Goal: Task Accomplishment & Management: Use online tool/utility

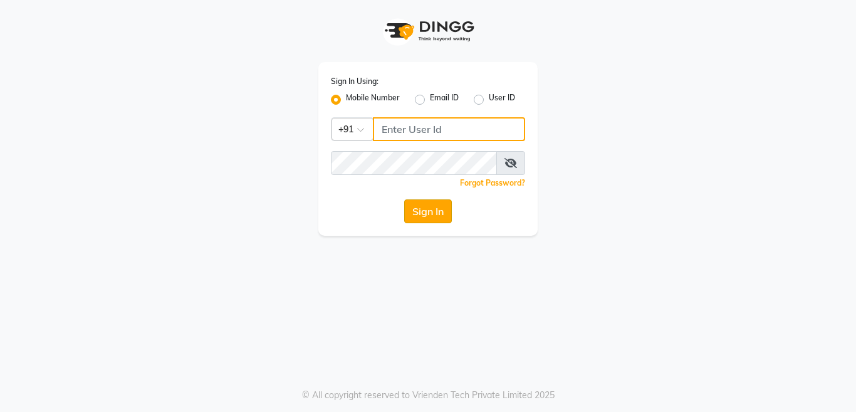
type input "9999781071"
click at [421, 216] on button "Sign In" at bounding box center [428, 211] width 48 height 24
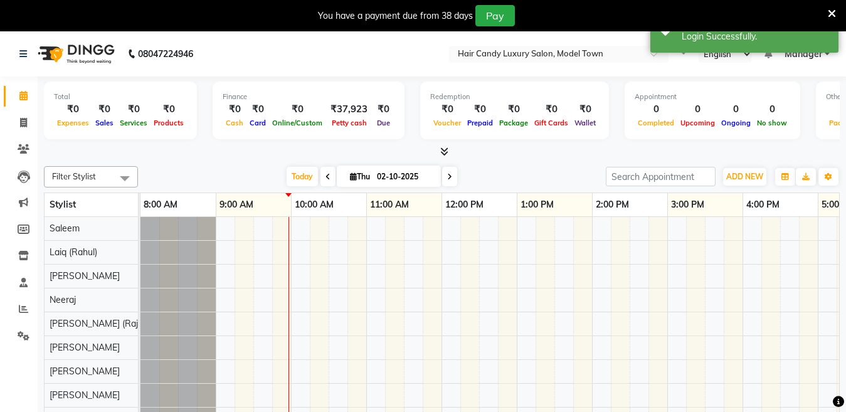
select select "en"
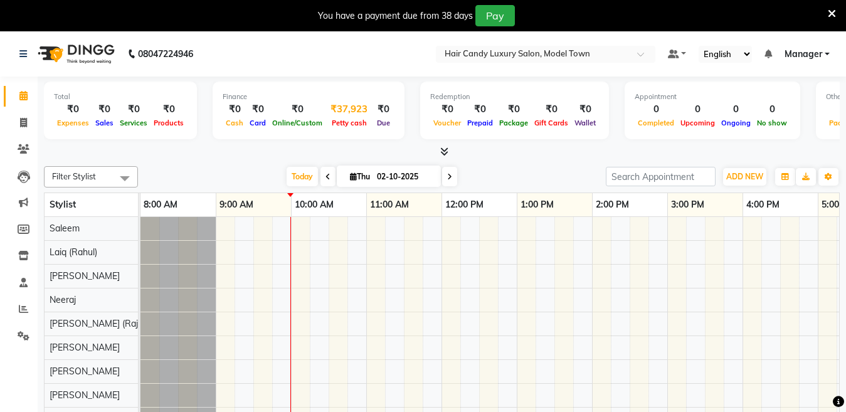
click at [337, 109] on div "₹37,923" at bounding box center [348, 109] width 47 height 14
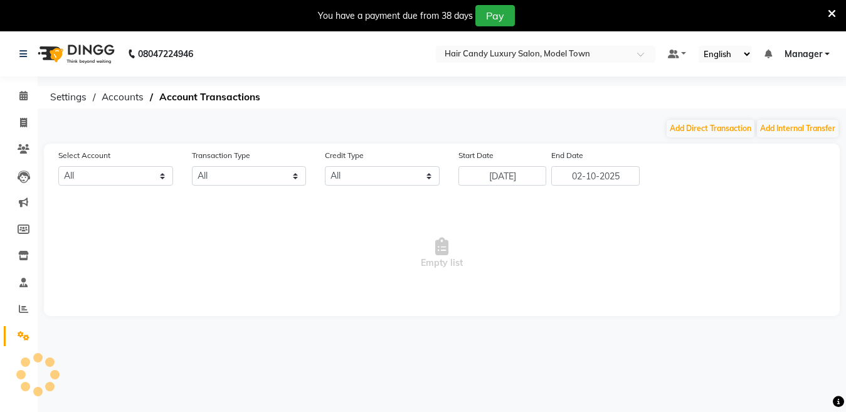
select select "3553"
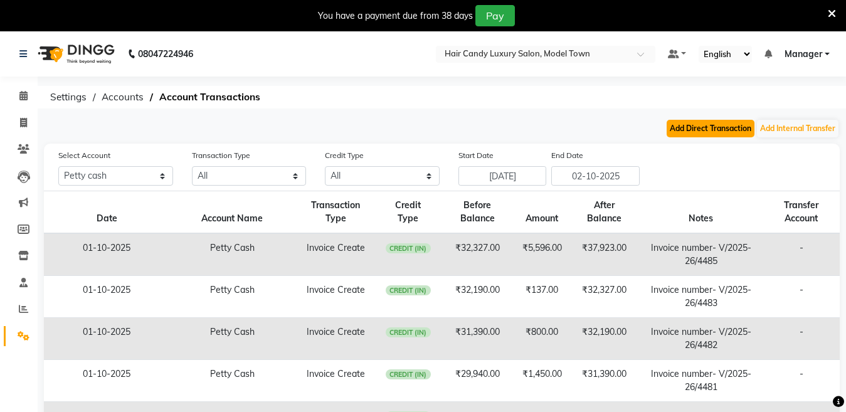
click at [696, 128] on button "Add Direct Transaction" at bounding box center [710, 129] width 88 height 18
select select "direct"
select select "3553"
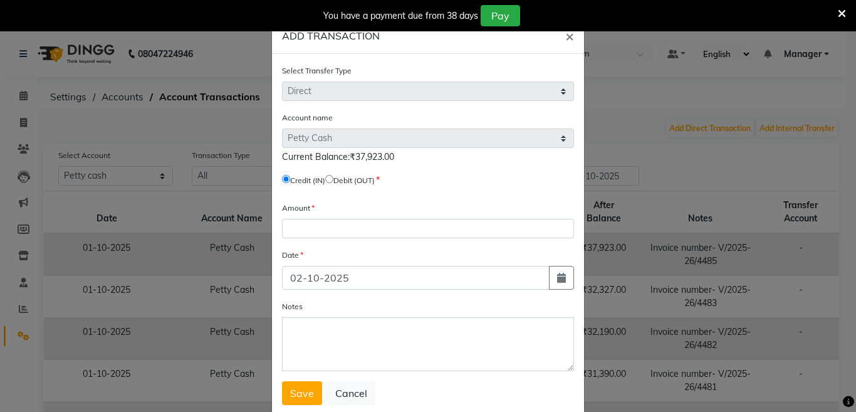
click at [333, 180] on input "radio" at bounding box center [329, 179] width 8 height 8
radio input "true"
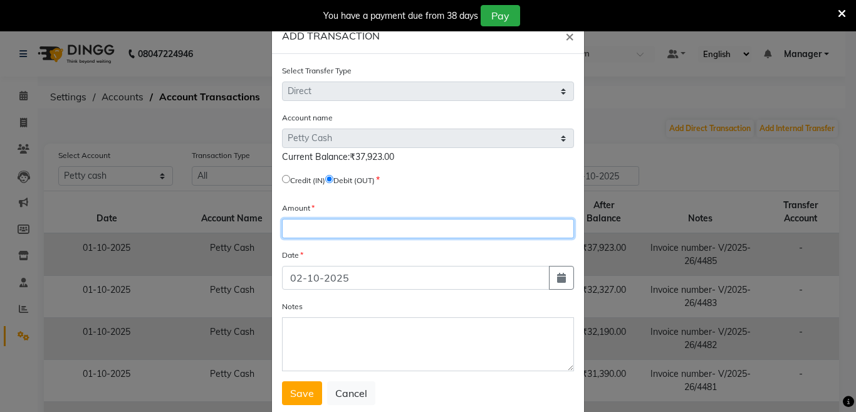
click at [340, 221] on input "number" at bounding box center [428, 228] width 292 height 19
type input "37923"
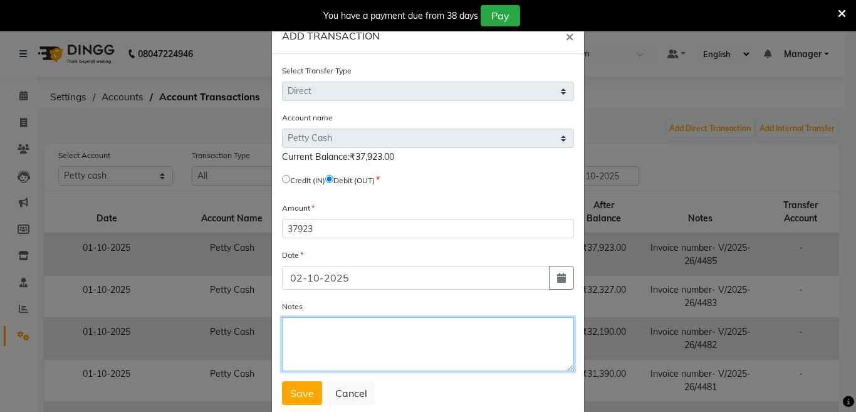
click at [406, 349] on textarea "Notes" at bounding box center [428, 344] width 292 height 54
type textarea "Bank Deposit"
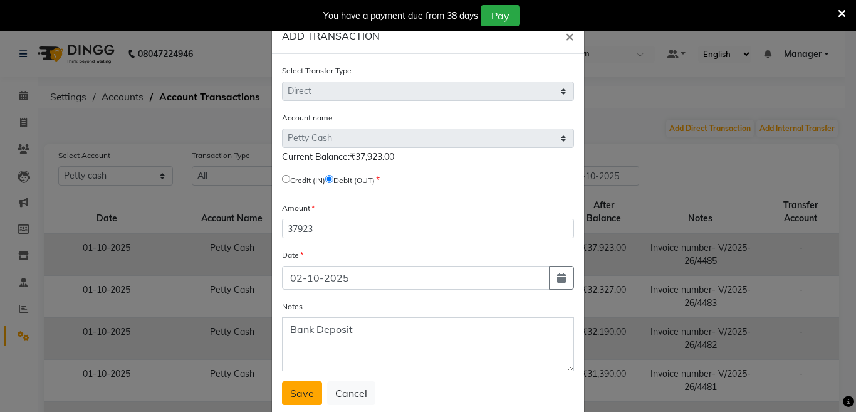
click at [298, 383] on span "Save" at bounding box center [302, 393] width 24 height 13
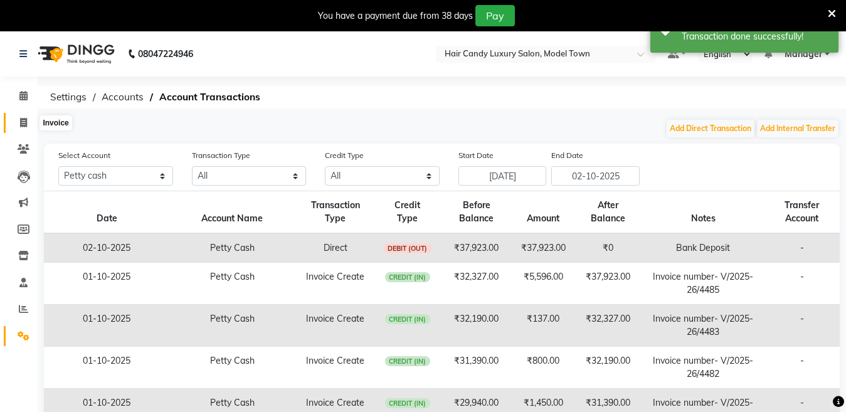
click at [18, 124] on span at bounding box center [24, 123] width 22 height 14
select select "service"
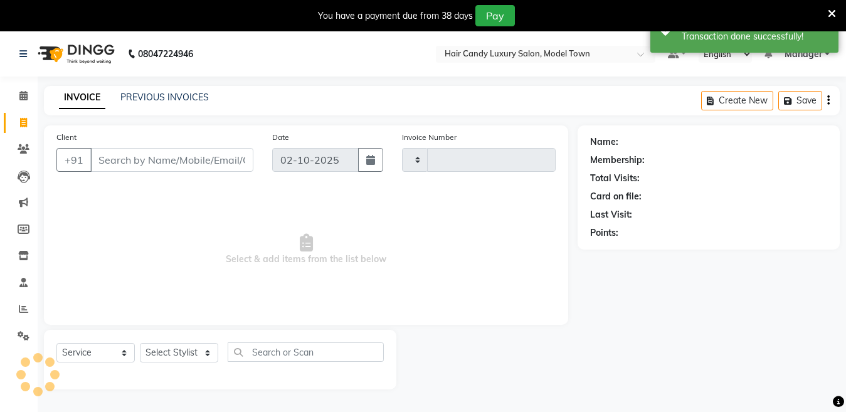
type input "4486"
select select "4716"
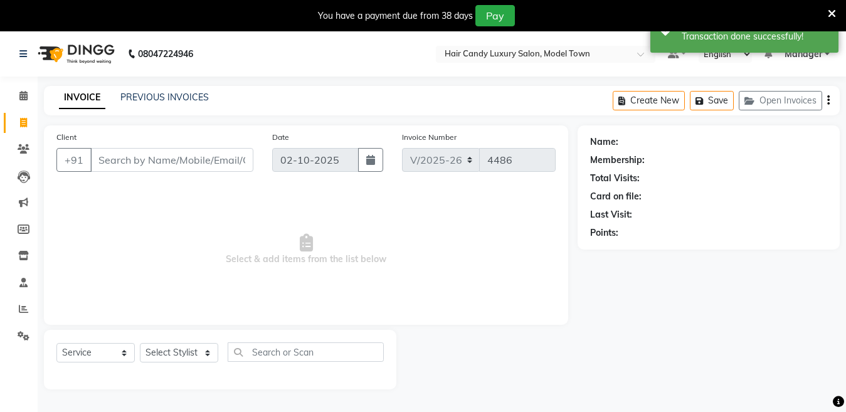
scroll to position [31, 0]
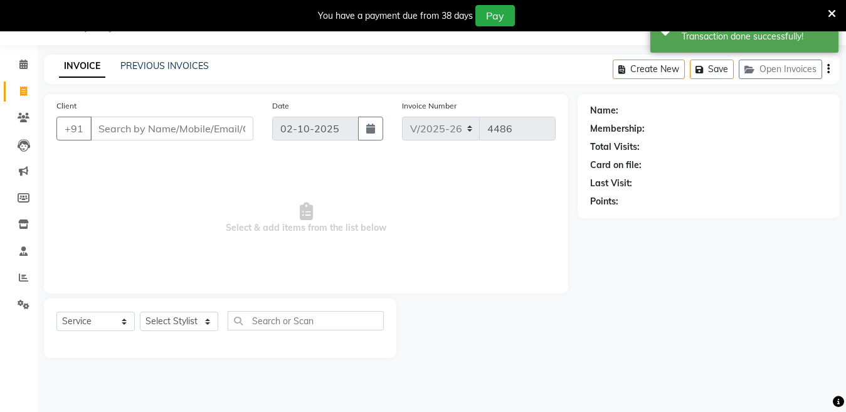
click at [832, 12] on icon at bounding box center [831, 13] width 8 height 11
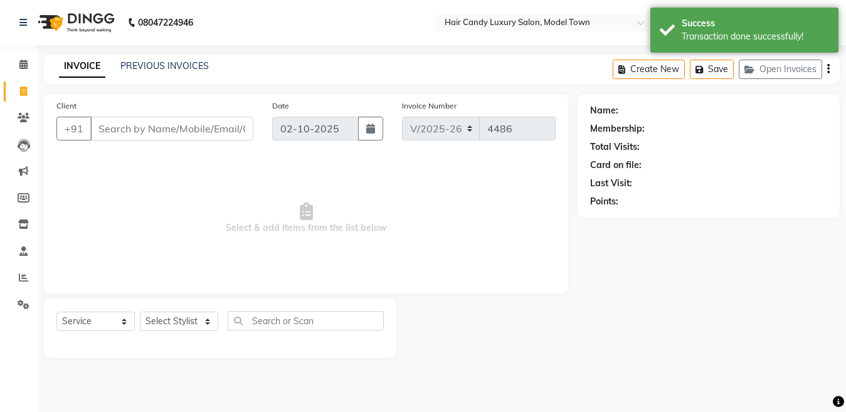
scroll to position [0, 0]
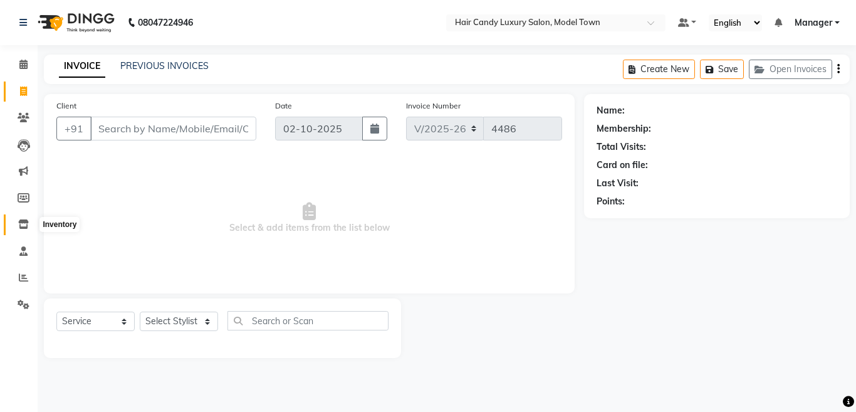
click at [25, 223] on icon at bounding box center [23, 223] width 11 height 9
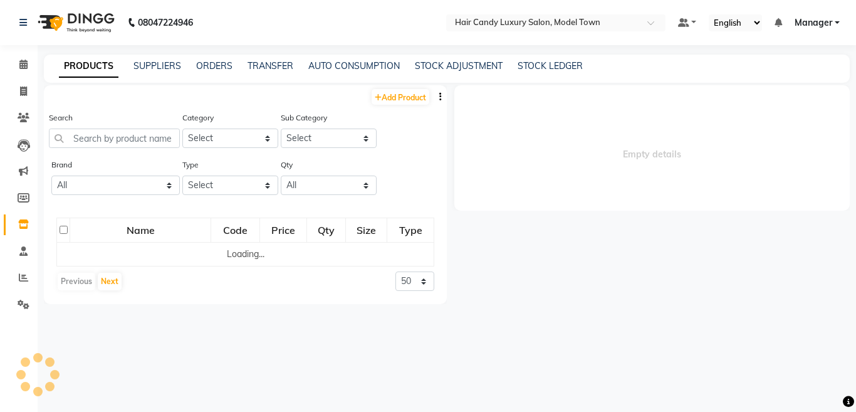
select select
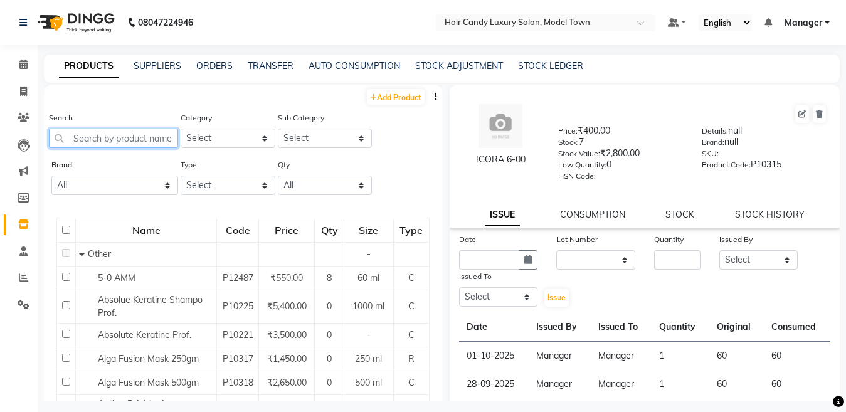
click at [97, 138] on input "text" at bounding box center [113, 138] width 129 height 19
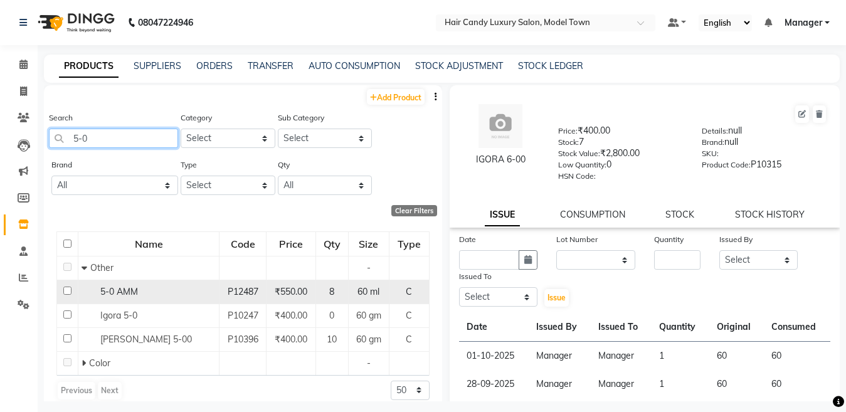
type input "5-0"
click at [68, 289] on input "checkbox" at bounding box center [67, 290] width 8 height 8
checkbox input "true"
select select
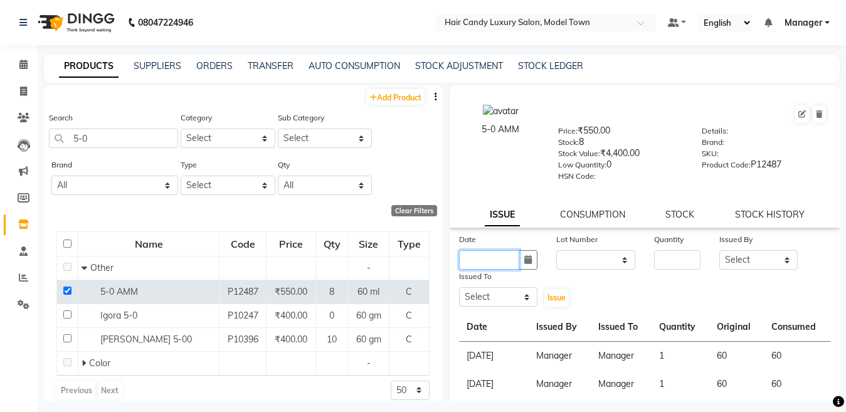
click at [510, 254] on input "text" at bounding box center [489, 259] width 61 height 19
select select "10"
select select "2025"
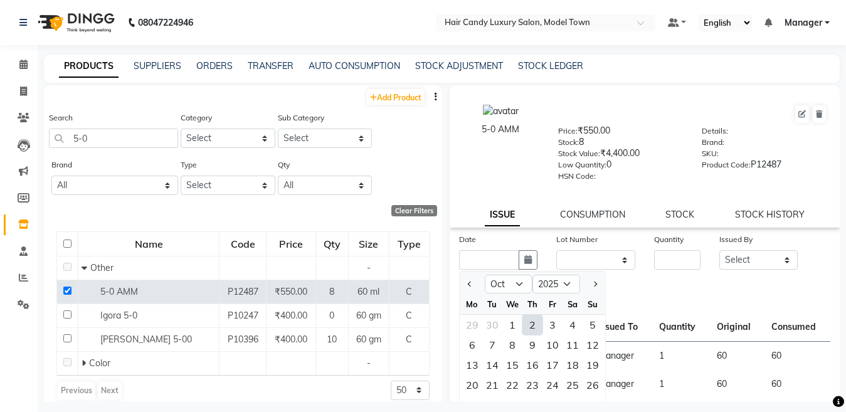
click at [530, 322] on div "2" at bounding box center [532, 325] width 20 height 20
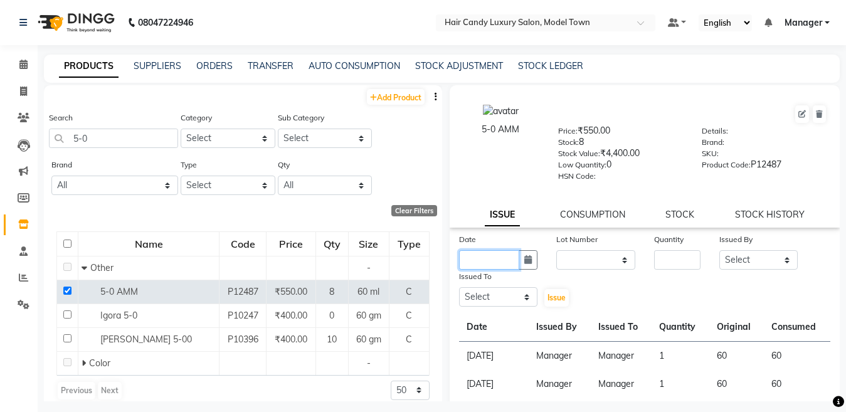
type input "02-10-2025"
click at [609, 266] on select "None" at bounding box center [595, 259] width 79 height 19
select select "0: null"
click at [556, 250] on select "None" at bounding box center [595, 259] width 79 height 19
click at [662, 265] on input "number" at bounding box center [677, 259] width 46 height 19
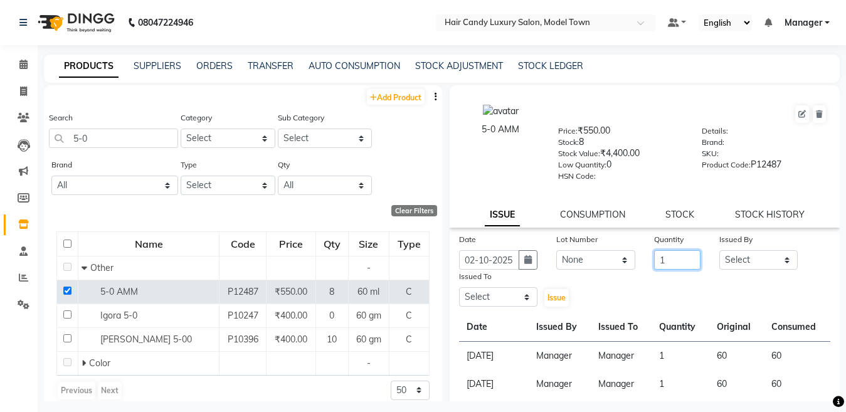
type input "1"
click at [737, 264] on select "Select [PERSON_NAME] [PERSON_NAME] [PERSON_NAME] ([PERSON_NAME]) Manager [PERSO…" at bounding box center [758, 259] width 79 height 19
select select "28446"
click at [719, 250] on select "Select [PERSON_NAME] [PERSON_NAME] [PERSON_NAME] ([PERSON_NAME]) Manager [PERSO…" at bounding box center [758, 259] width 79 height 19
click at [472, 295] on select "Select [PERSON_NAME] [PERSON_NAME] [PERSON_NAME] ([PERSON_NAME]) Manager [PERSO…" at bounding box center [498, 296] width 79 height 19
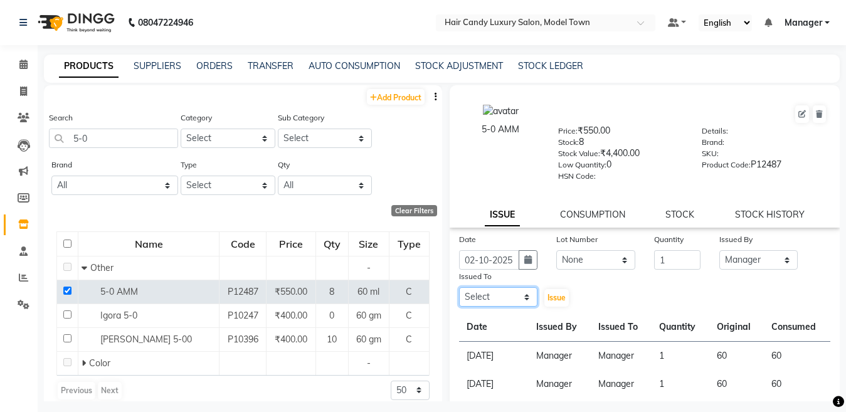
select select "28446"
click at [459, 287] on select "Select [PERSON_NAME] [PERSON_NAME] [PERSON_NAME] ([PERSON_NAME]) Manager [PERSO…" at bounding box center [498, 296] width 79 height 19
click at [550, 293] on span "Issue" at bounding box center [556, 297] width 18 height 9
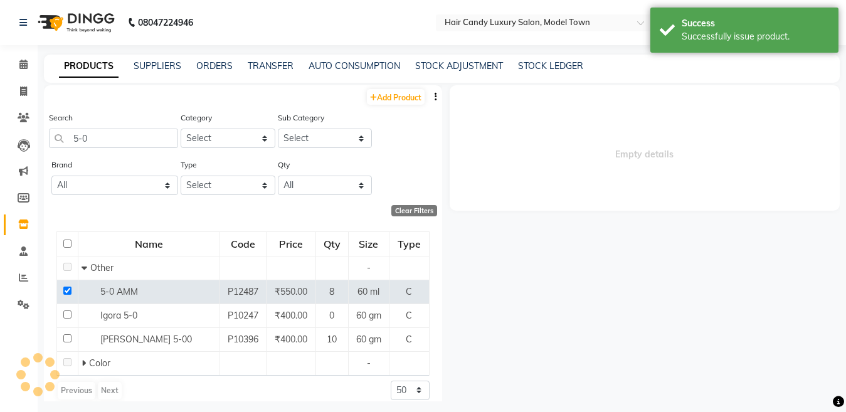
select select
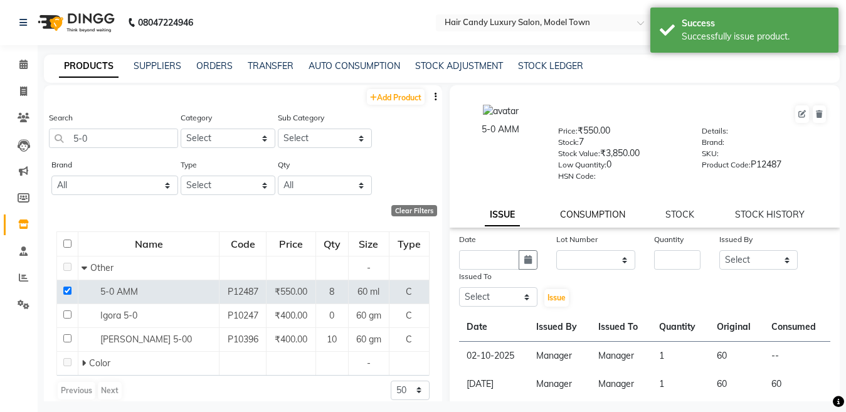
click at [598, 219] on link "CONSUMPTION" at bounding box center [592, 214] width 65 height 11
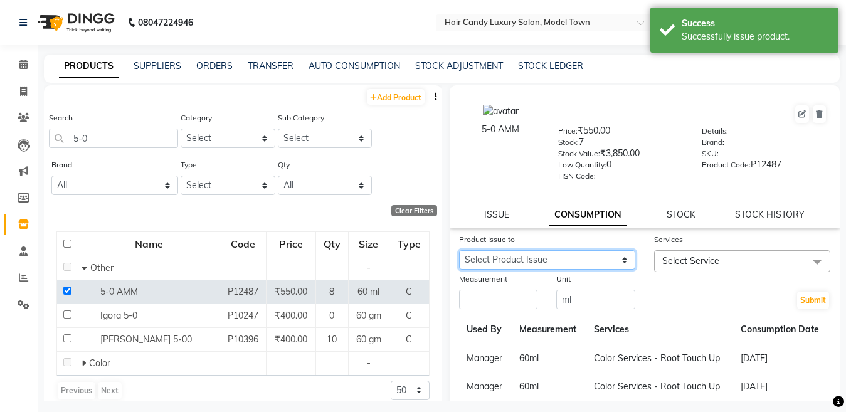
click at [560, 261] on select "Select Product Issue [DATE], Issued to: Manager, Balance: 60" at bounding box center [547, 259] width 176 height 19
select select "1278787"
click at [459, 250] on select "Select Product Issue [DATE], Issued to: Manager, Balance: 60" at bounding box center [547, 259] width 176 height 19
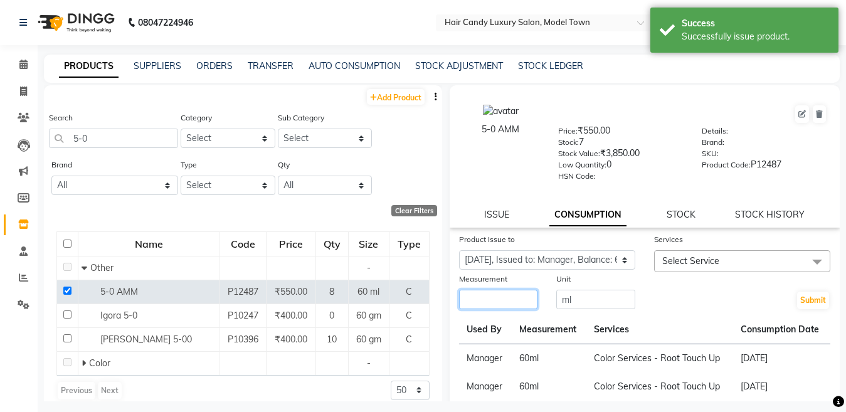
click at [524, 303] on input "number" at bounding box center [498, 299] width 79 height 19
type input "60"
click at [769, 258] on span "Select Service" at bounding box center [742, 261] width 176 height 22
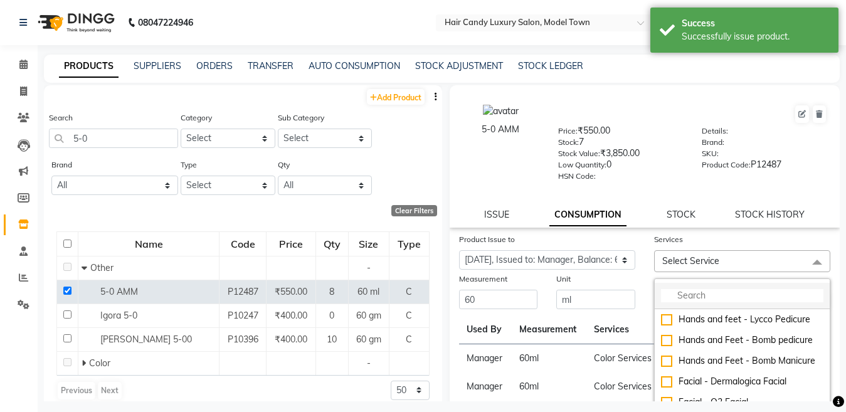
click at [706, 298] on input "multiselect-search" at bounding box center [742, 295] width 162 height 13
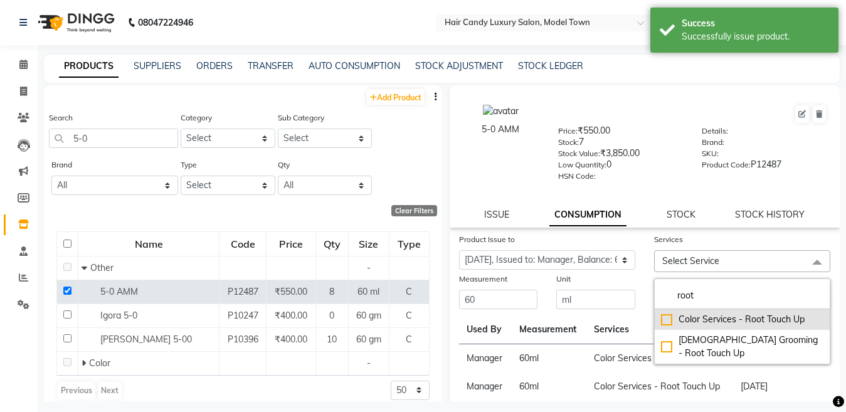
type input "root"
click at [661, 319] on div "Color Services - Root Touch Up" at bounding box center [742, 319] width 162 height 13
checkbox input "true"
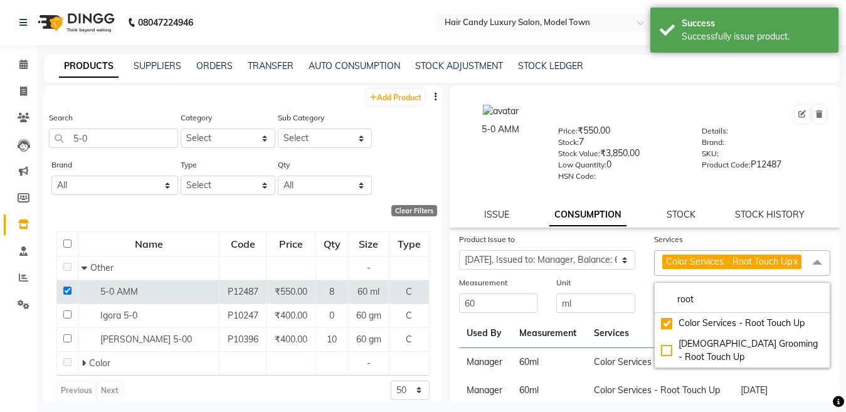
click at [638, 294] on div "Unit ml" at bounding box center [596, 295] width 98 height 38
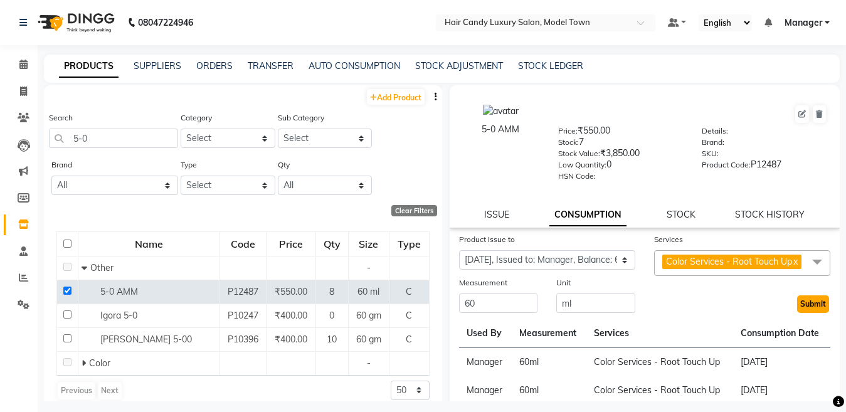
click at [806, 313] on button "Submit" at bounding box center [813, 304] width 32 height 18
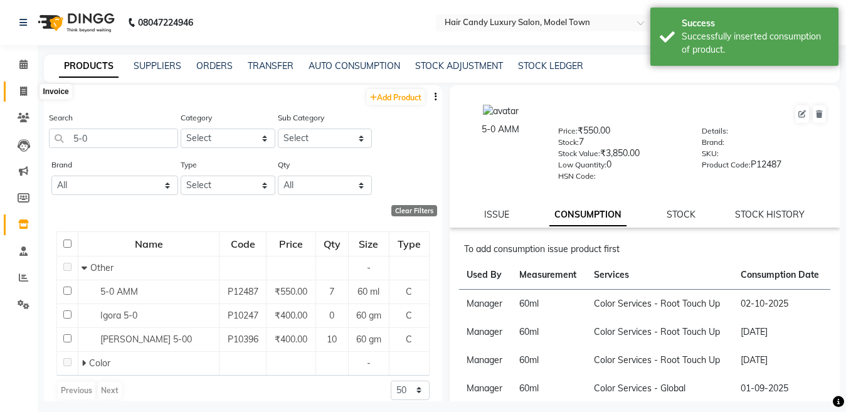
click at [24, 93] on icon at bounding box center [23, 91] width 7 height 9
select select "service"
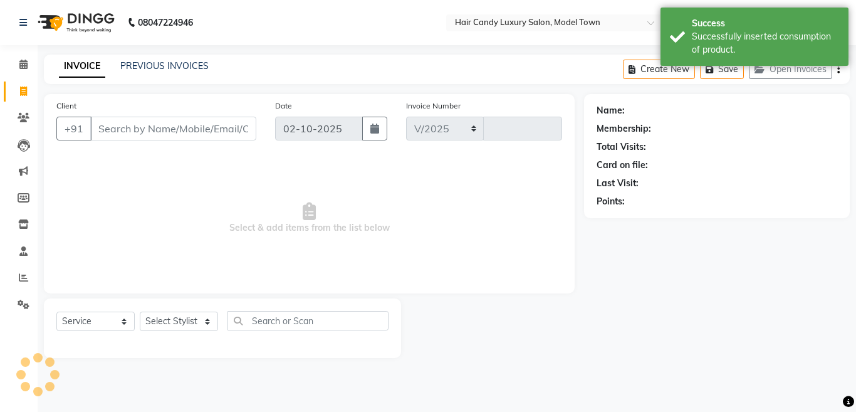
select select "4716"
type input "4486"
